Goal: Task Accomplishment & Management: Manage account settings

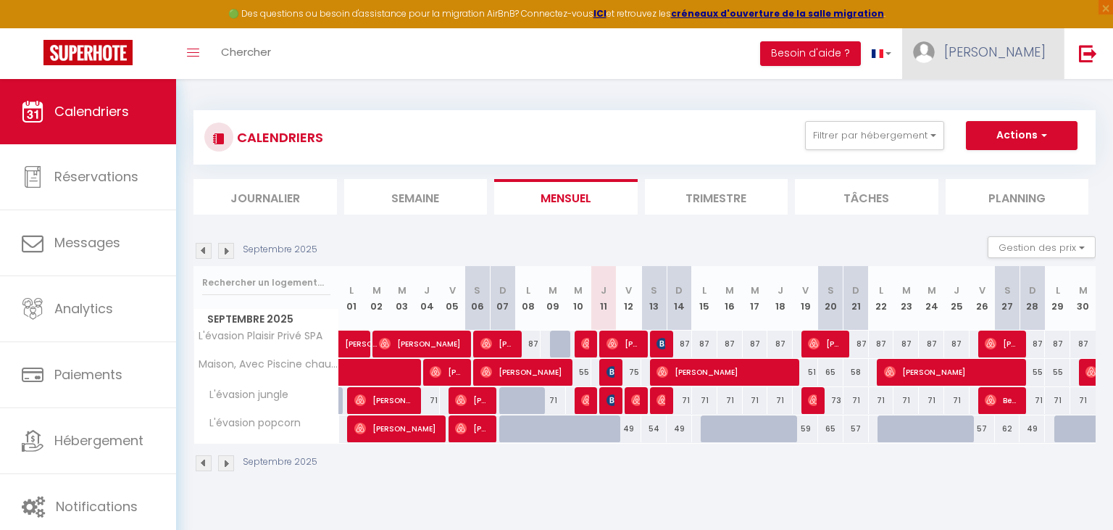
click at [1007, 45] on span "[PERSON_NAME]" at bounding box center [994, 52] width 101 height 18
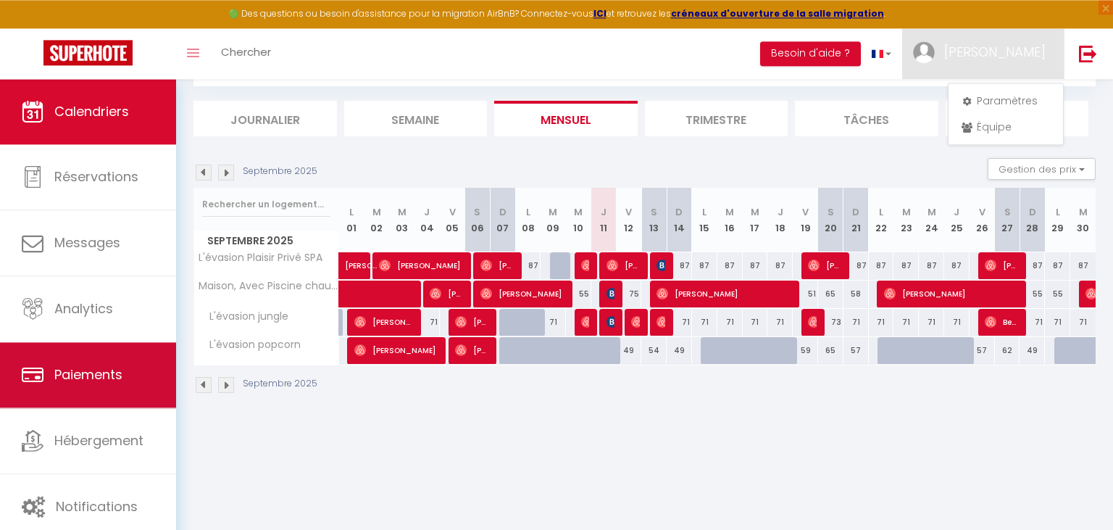
scroll to position [78, 0]
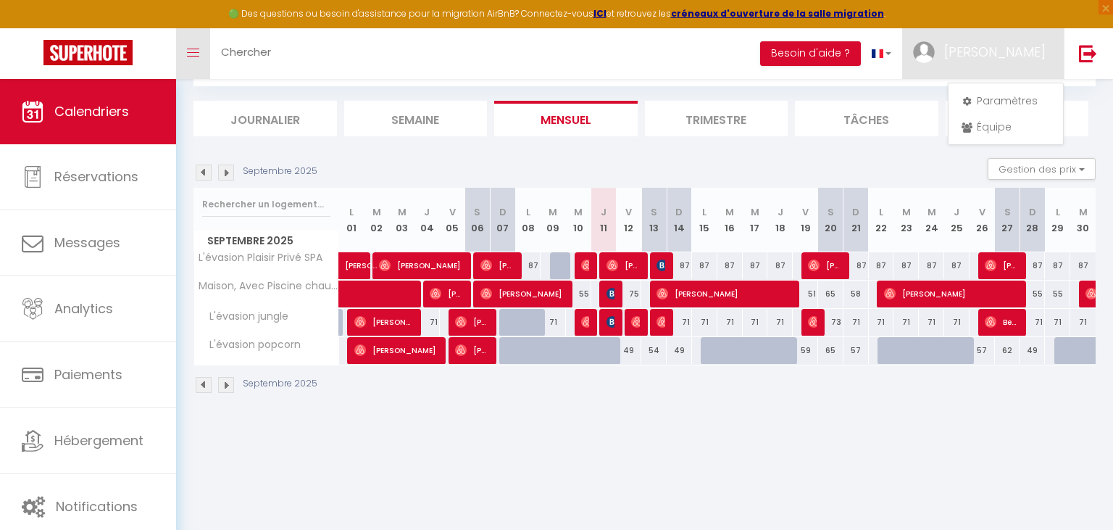
click at [198, 40] on link "Toggle menubar" at bounding box center [193, 53] width 34 height 51
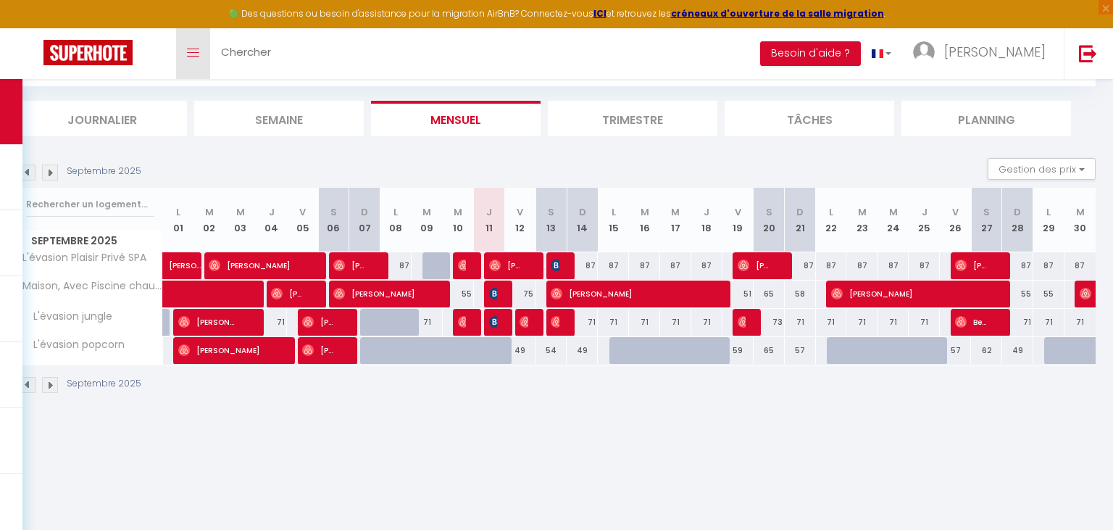
click at [198, 40] on link "Toggle menubar" at bounding box center [193, 53] width 34 height 51
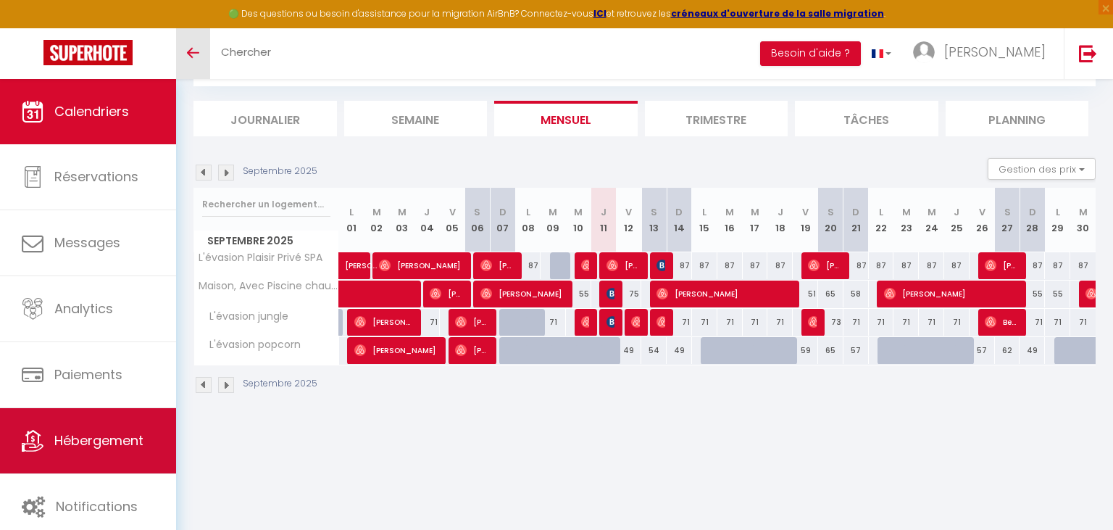
click at [91, 449] on span "Hébergement" at bounding box center [98, 440] width 89 height 18
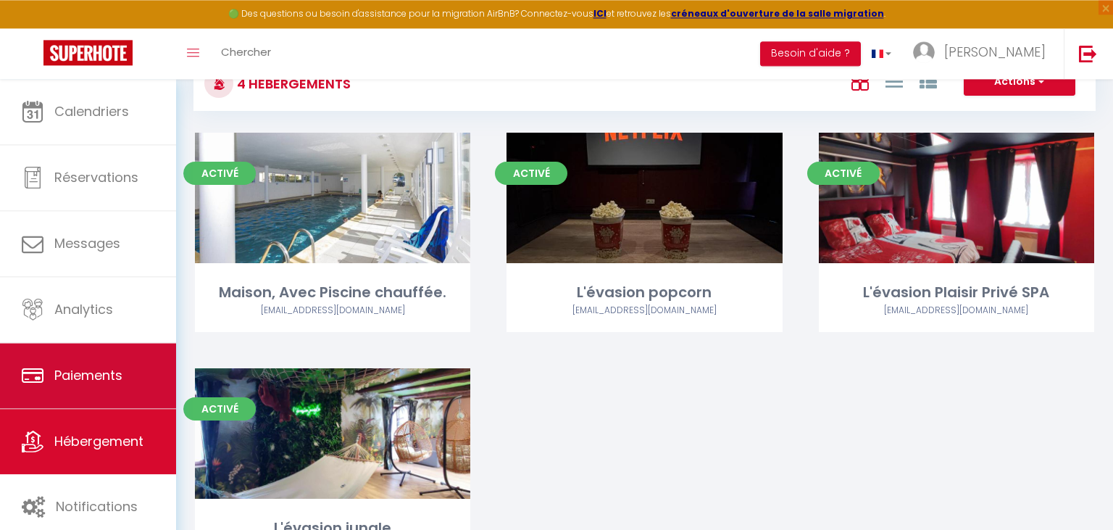
scroll to position [76, 0]
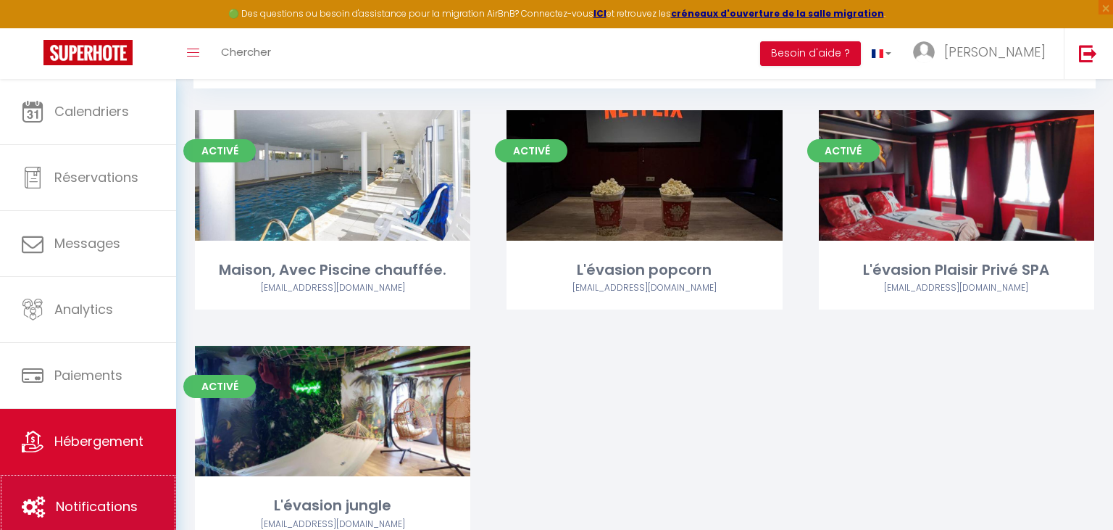
click at [77, 491] on link "Notifications" at bounding box center [88, 506] width 176 height 65
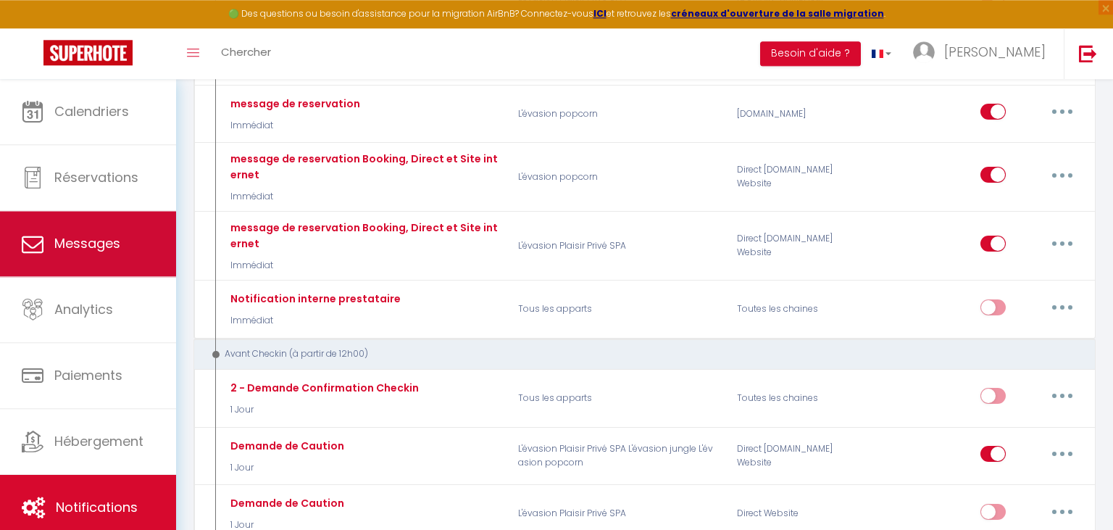
scroll to position [611, 0]
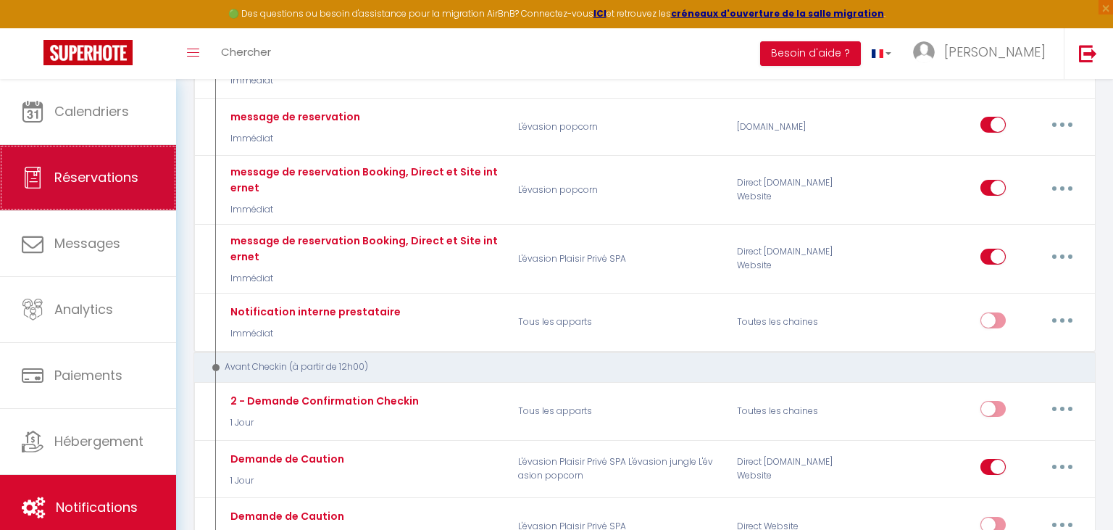
click at [80, 160] on link "Réservations" at bounding box center [88, 177] width 176 height 65
select select "not_cancelled"
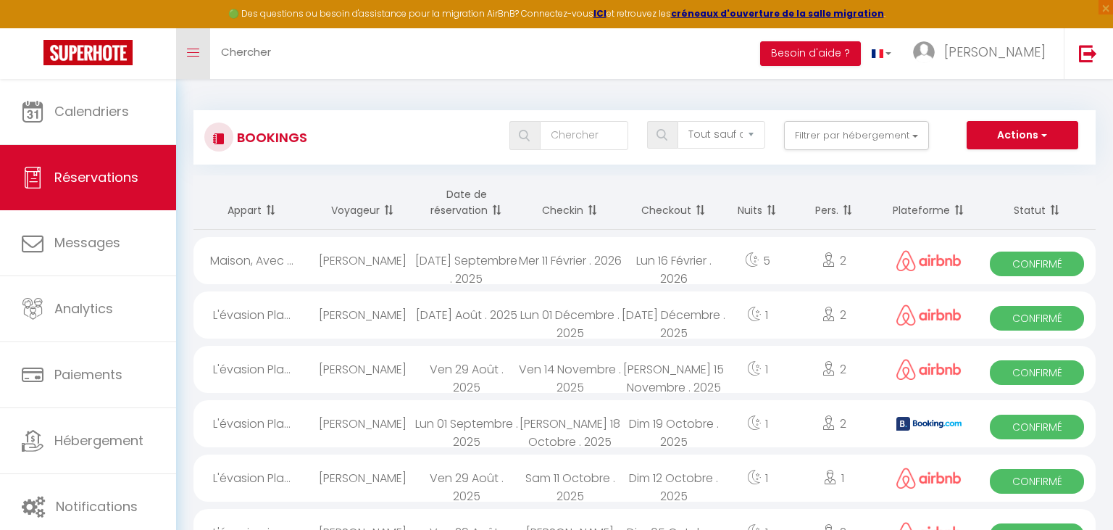
click at [199, 47] on link "Toggle menubar" at bounding box center [193, 53] width 34 height 51
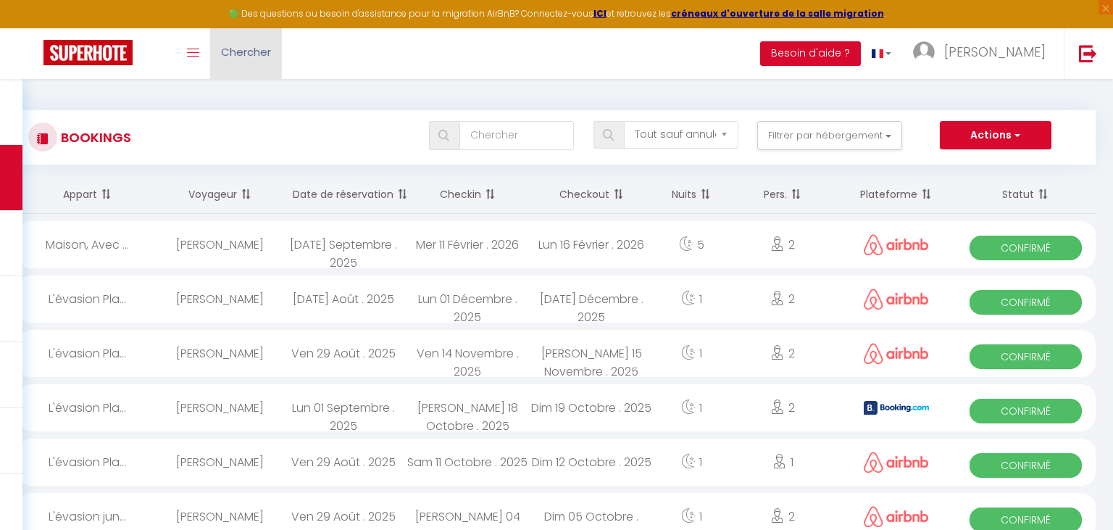
click at [262, 54] on span "Chercher" at bounding box center [246, 51] width 50 height 15
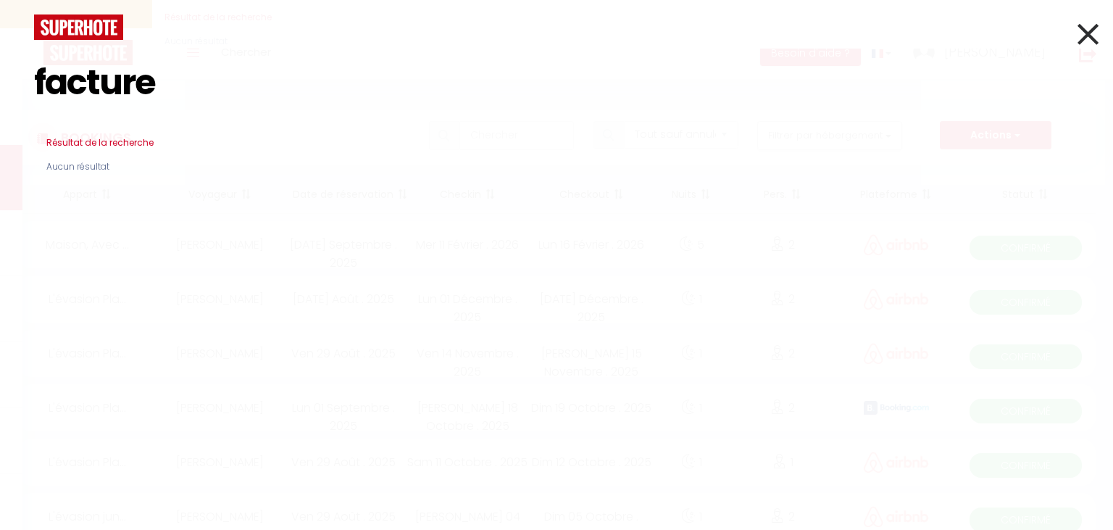
type input "facture"
click at [1090, 36] on icon at bounding box center [1087, 34] width 21 height 36
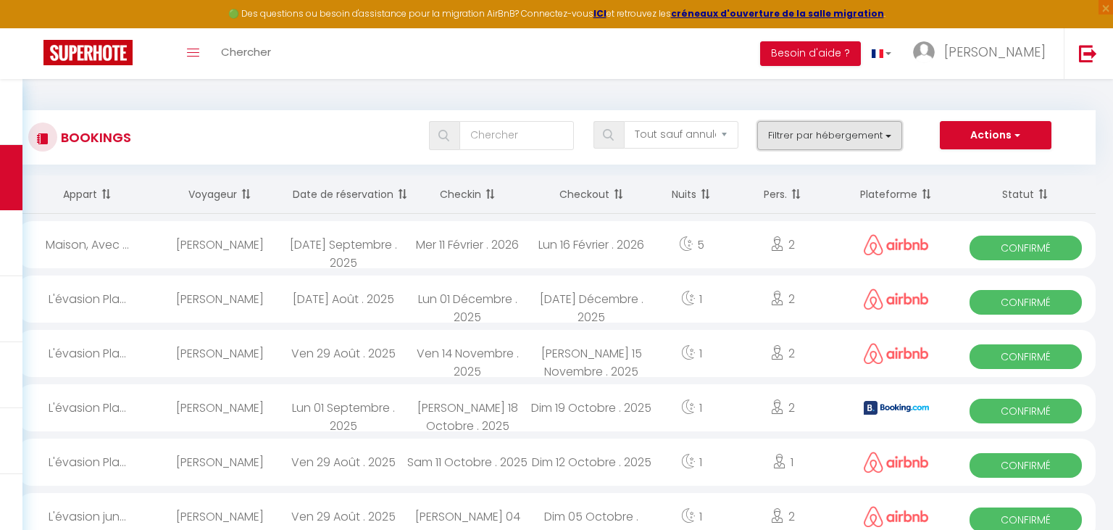
click at [892, 130] on button "Filtrer par hébergement" at bounding box center [829, 135] width 145 height 29
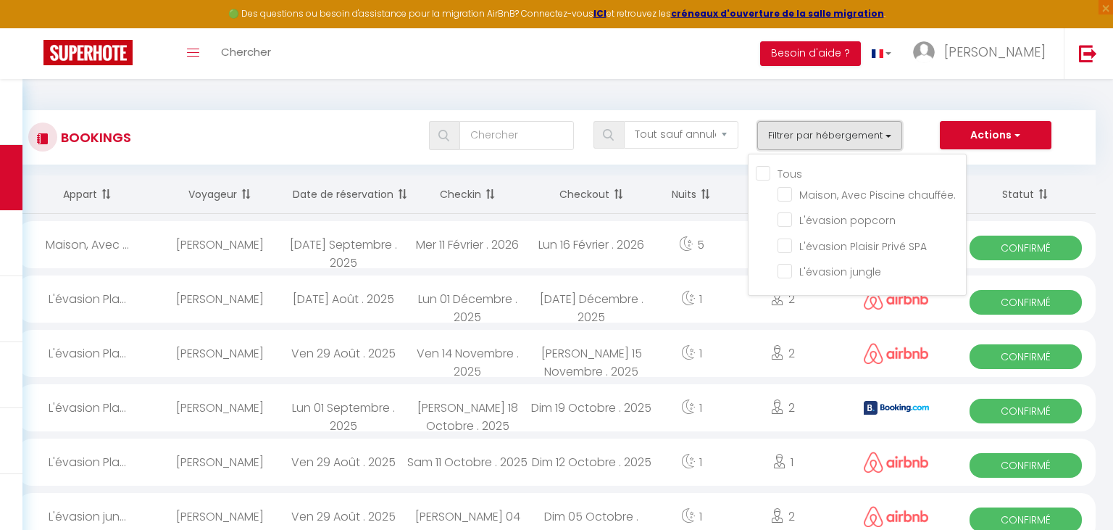
click at [892, 130] on button "Filtrer par hébergement" at bounding box center [829, 135] width 145 height 29
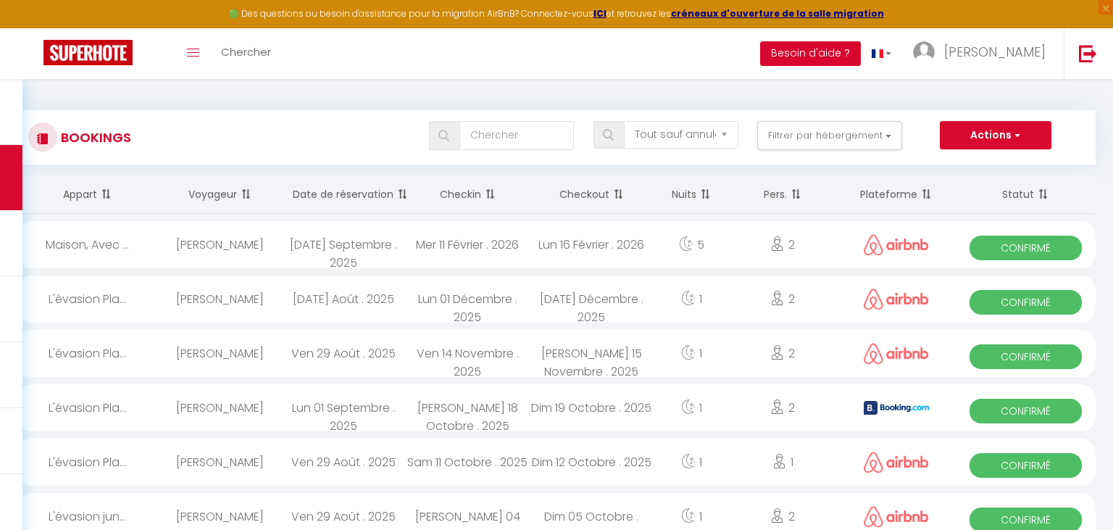
click at [861, 59] on button "Besoin d'aide ?" at bounding box center [810, 53] width 101 height 25
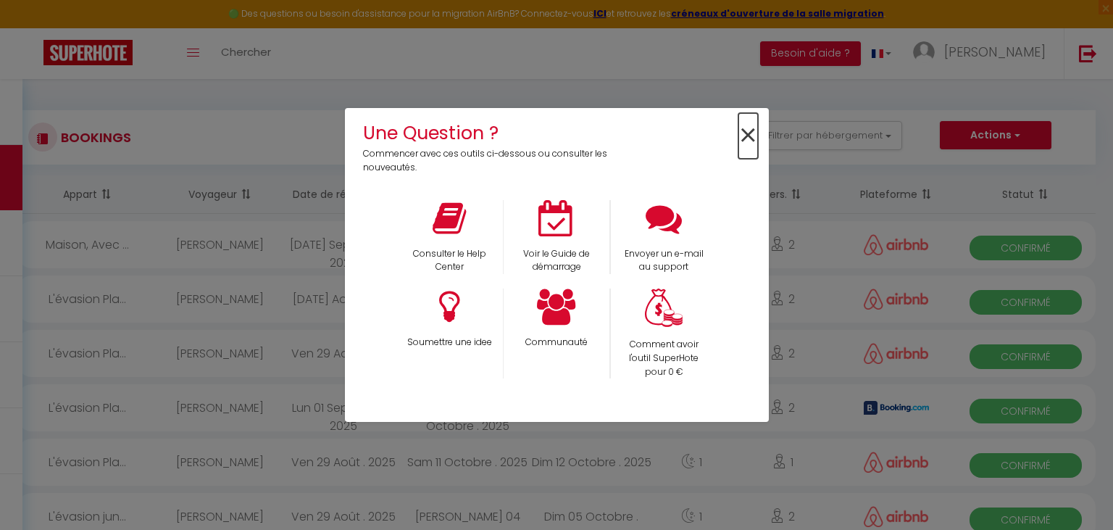
click at [752, 130] on span "×" at bounding box center [748, 136] width 20 height 46
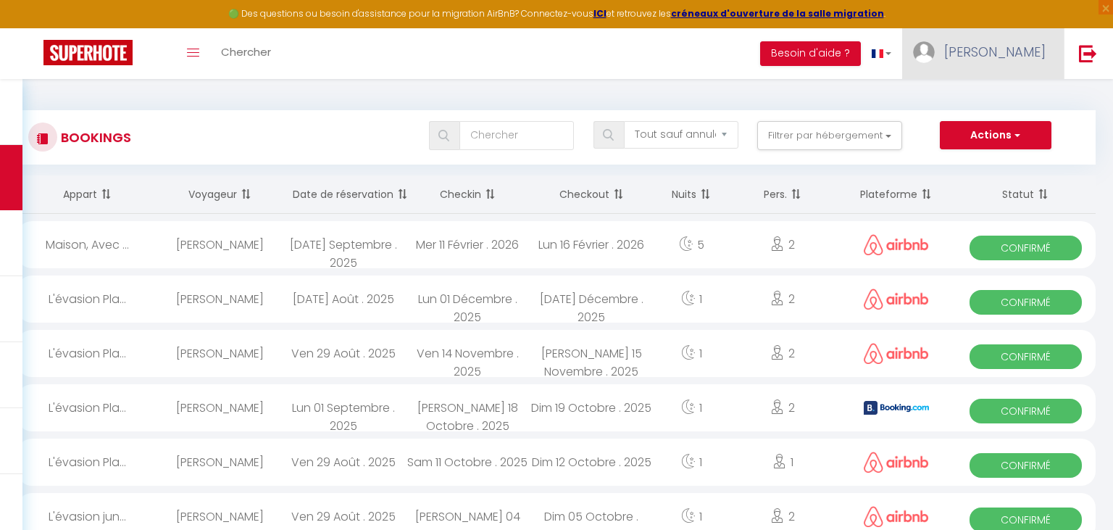
click at [985, 57] on link "[PERSON_NAME]" at bounding box center [983, 53] width 162 height 51
click at [985, 97] on link "Paramètres" at bounding box center [1005, 100] width 107 height 25
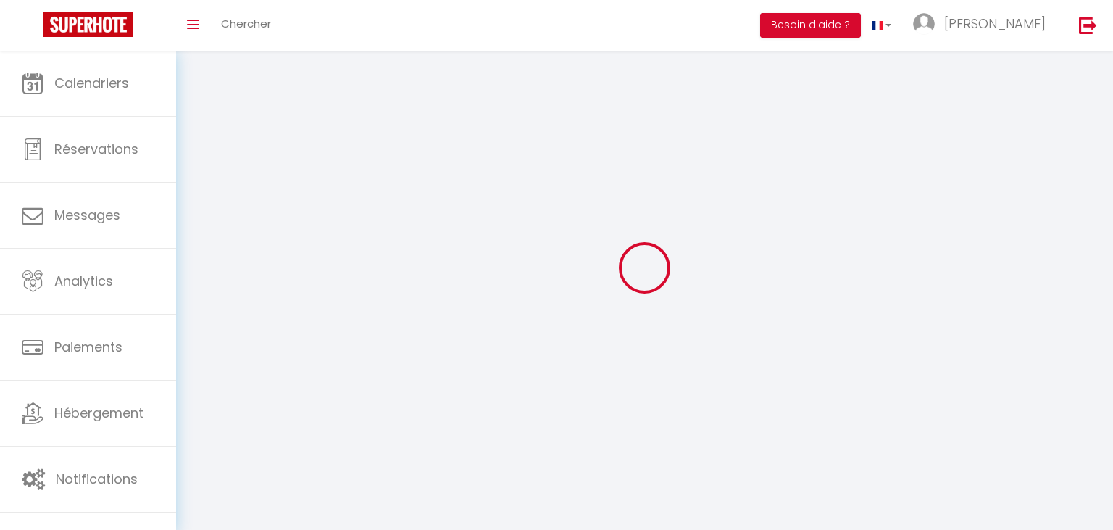
select select "fr"
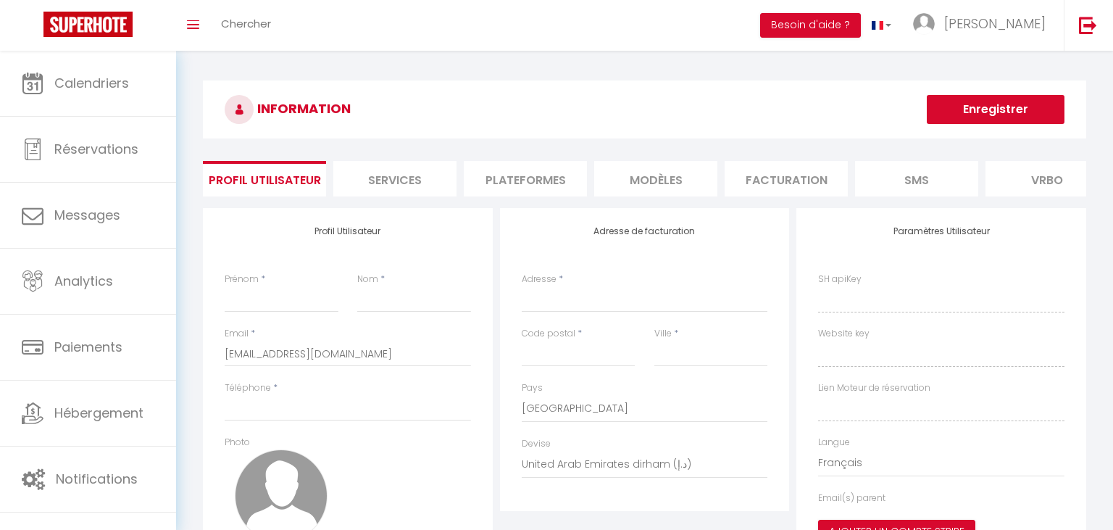
type input "[PERSON_NAME]"
type input "leduey"
type input "0645583450"
type input "8 le chene"
type input "35720"
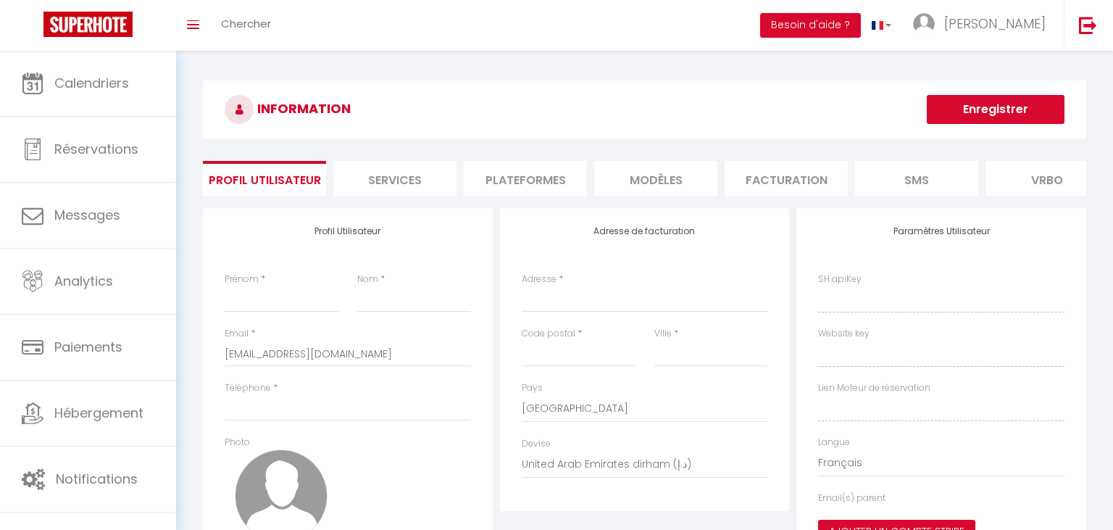
type input "Saint Pierre de plesguen"
select select "1"
select select "28"
type input "OymDjPqaUDy2SRb0TOKzGsJAJ"
type input "lOYU6WVWrsDrO8W2WrwKeRdJO"
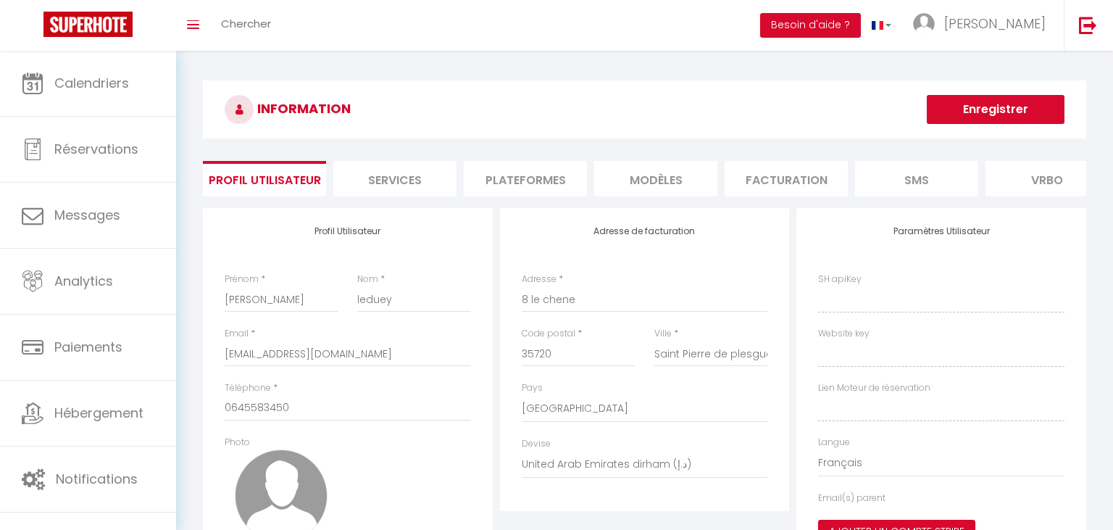
type input "[URL][DOMAIN_NAME]"
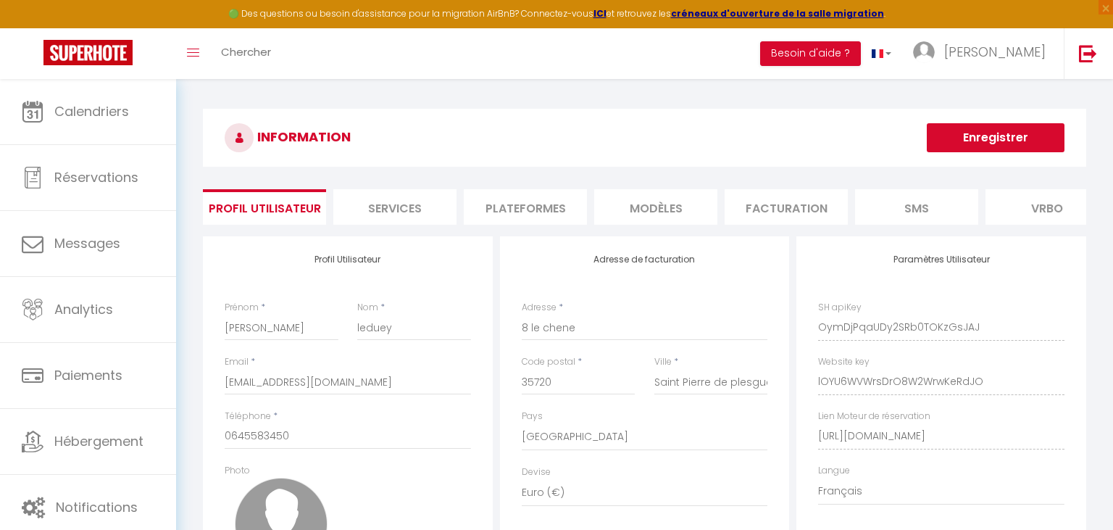
click at [771, 204] on li "Facturation" at bounding box center [785, 206] width 123 height 35
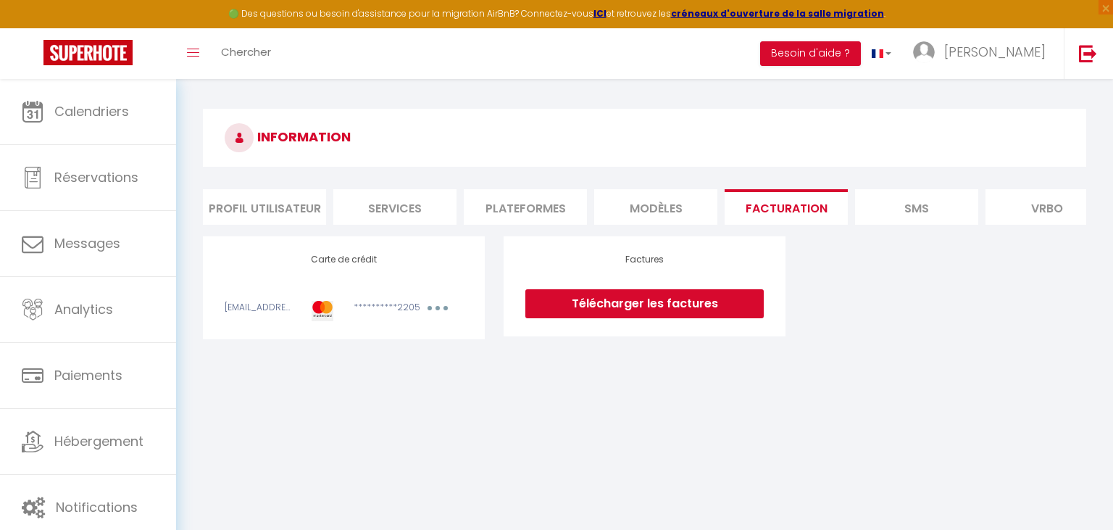
click at [404, 202] on li "Services" at bounding box center [394, 206] width 123 height 35
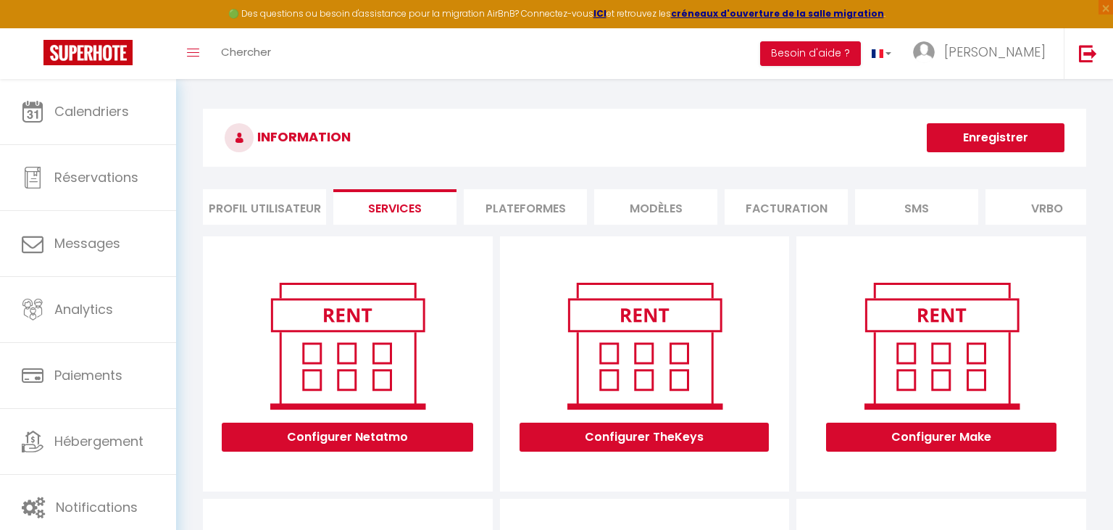
click at [519, 201] on li "Plateformes" at bounding box center [525, 206] width 123 height 35
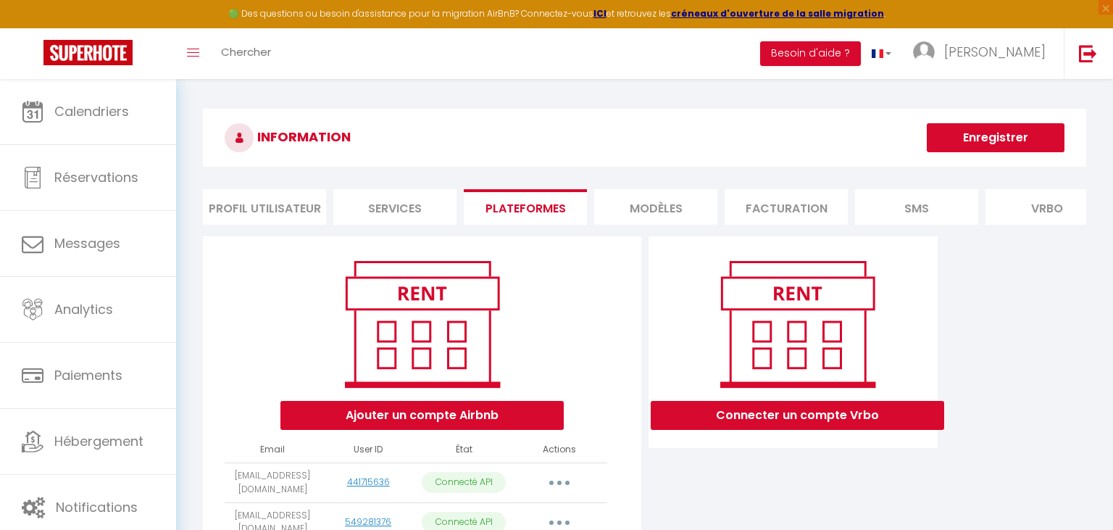
click at [650, 196] on li "MODÈLES" at bounding box center [655, 206] width 123 height 35
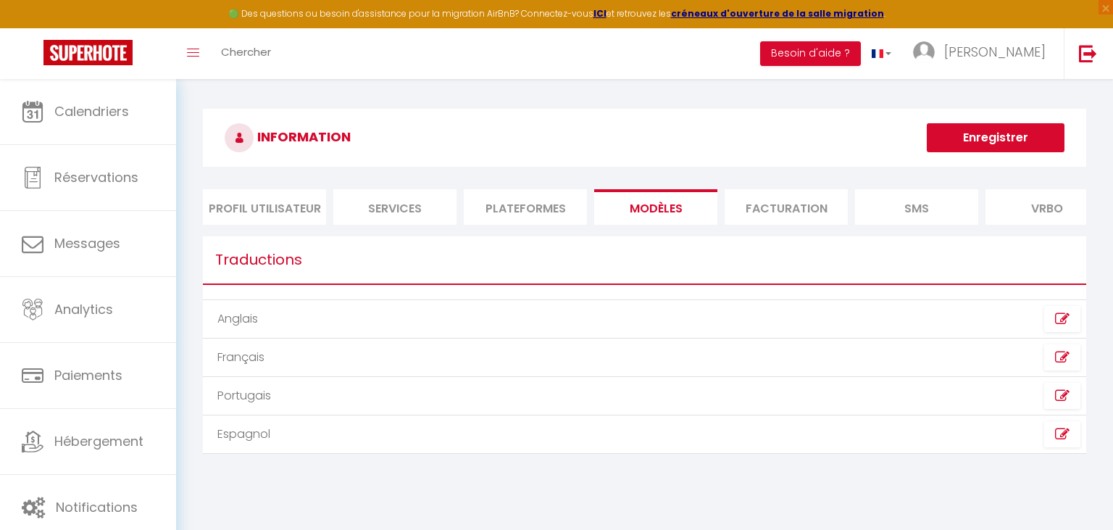
click at [787, 201] on li "Facturation" at bounding box center [785, 206] width 123 height 35
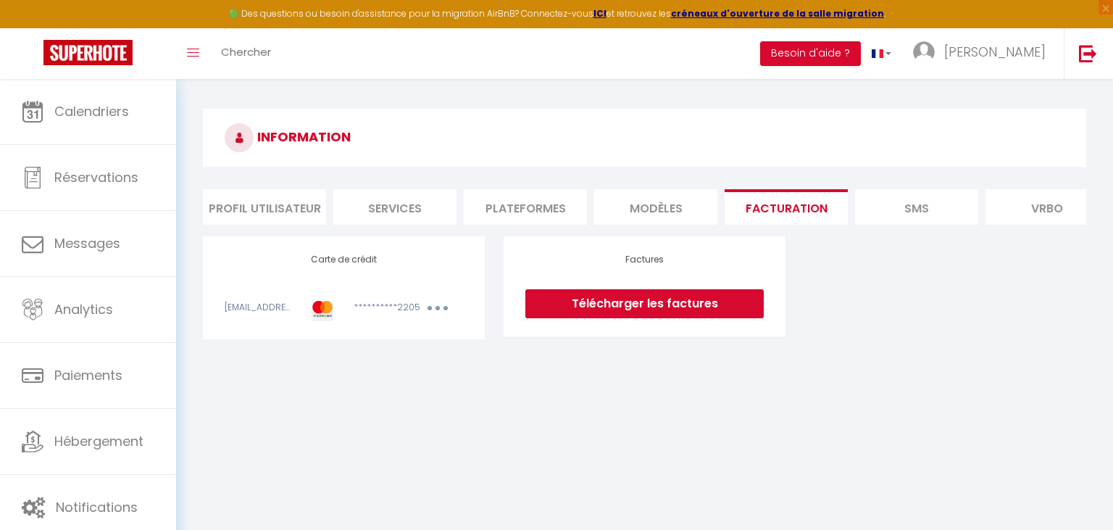
click at [659, 301] on link "Télécharger les factures" at bounding box center [644, 303] width 238 height 29
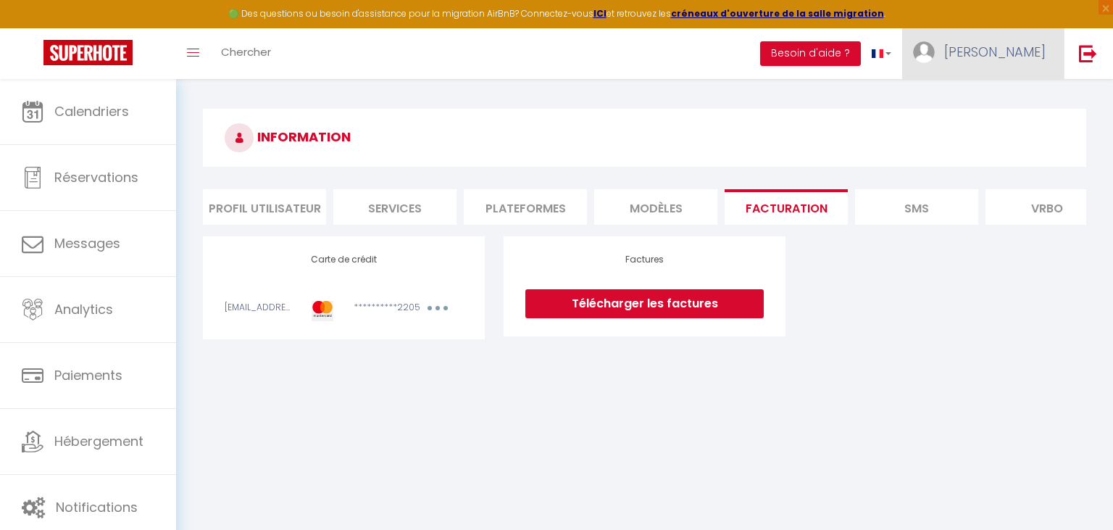
click at [993, 57] on link "[PERSON_NAME]" at bounding box center [983, 53] width 162 height 51
click at [815, 381] on body "🟢 Des questions ou besoin d'assistance pour la migration AirBnB? Connectez-vous…" at bounding box center [556, 344] width 1113 height 530
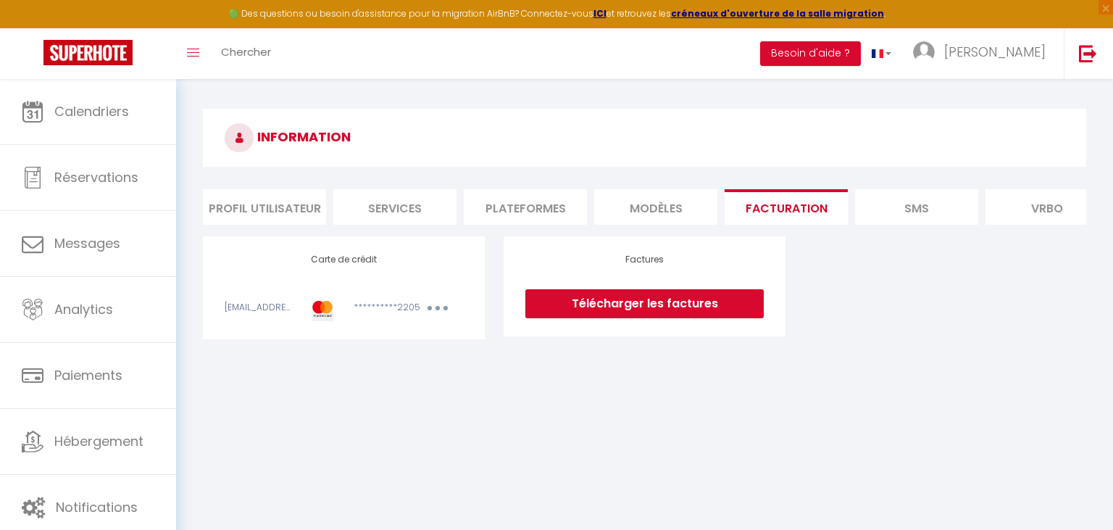
click at [1040, 202] on li "Vrbo" at bounding box center [1046, 206] width 123 height 35
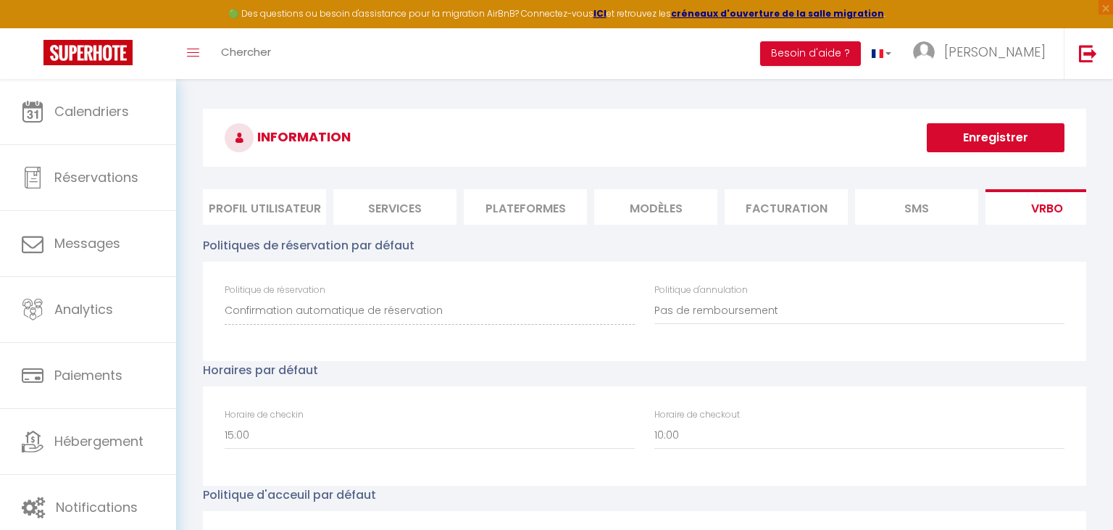
click at [779, 207] on li "Facturation" at bounding box center [785, 206] width 123 height 35
